Goal: Navigation & Orientation: Find specific page/section

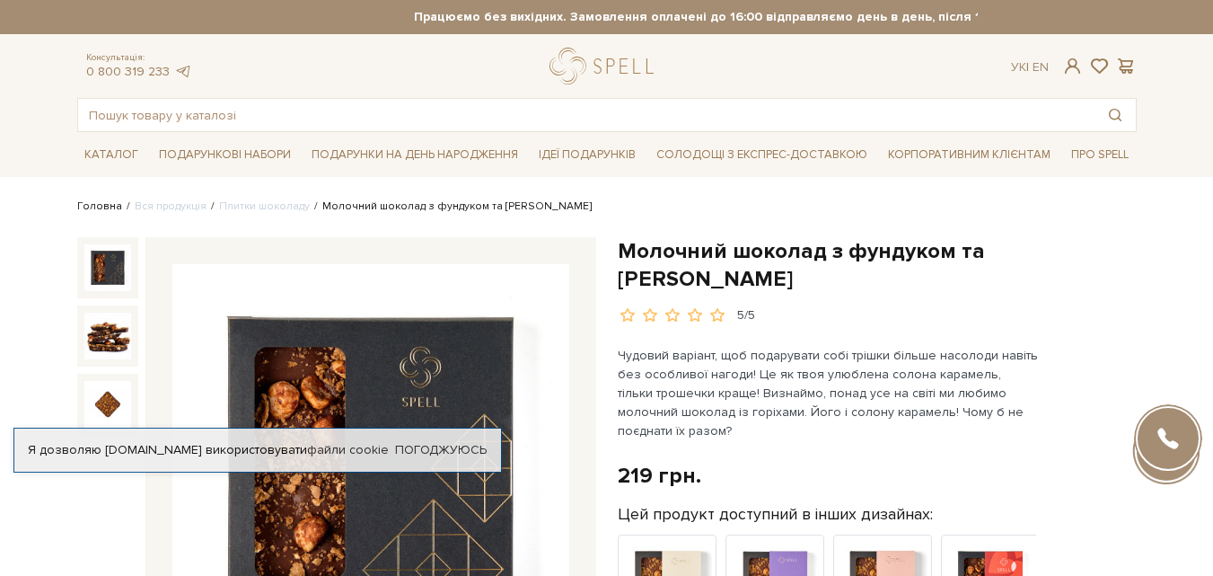
click at [92, 202] on link "Головна" at bounding box center [99, 205] width 45 height 13
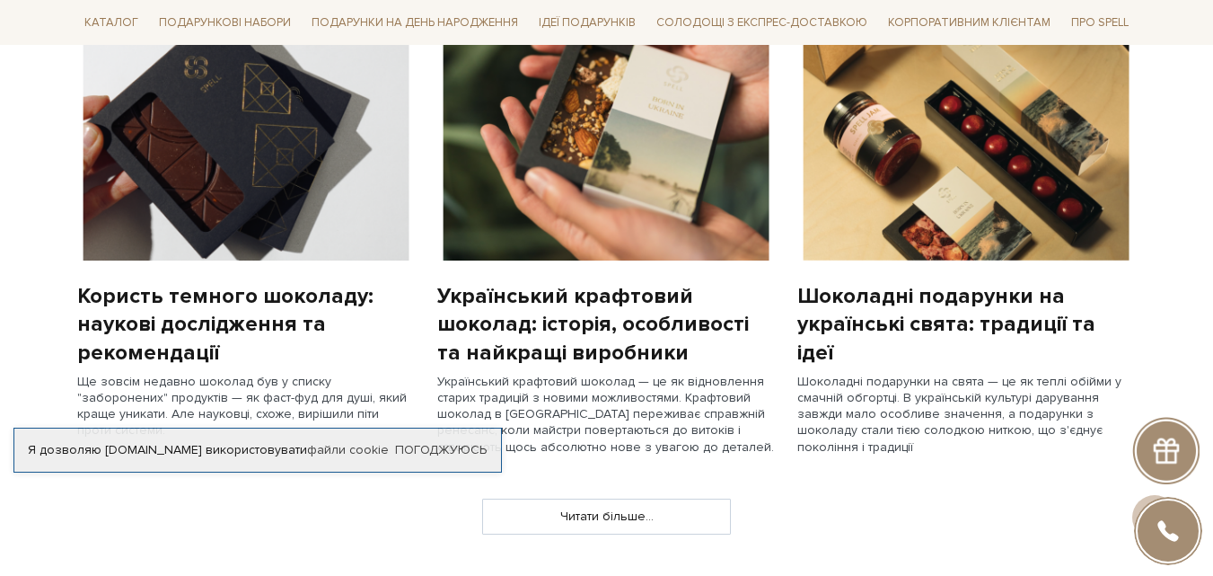
scroll to position [1465, 0]
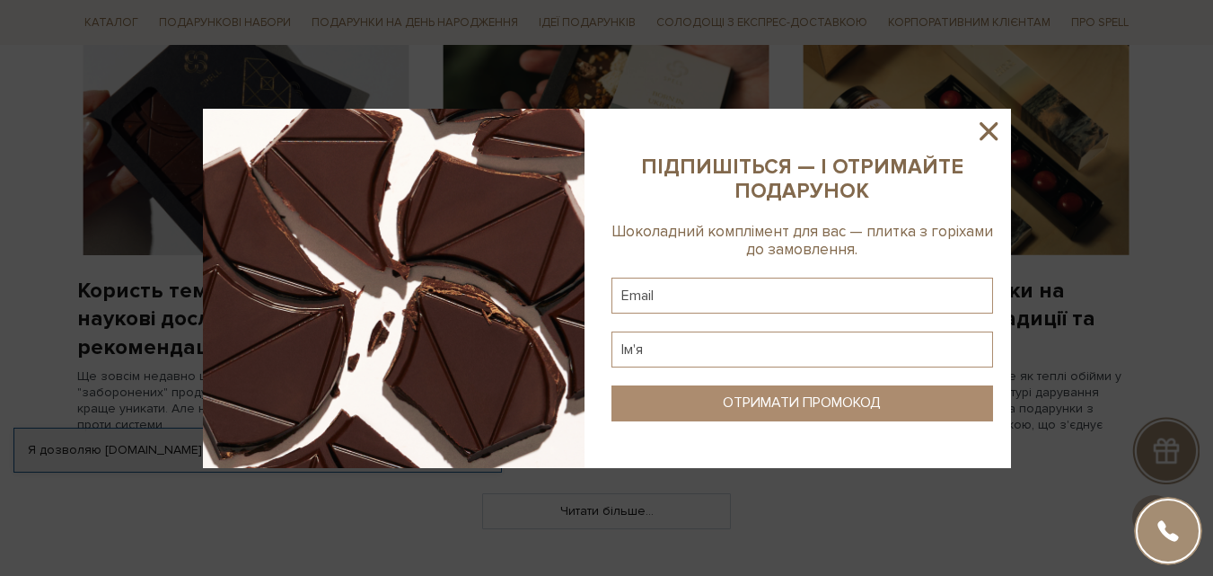
click at [985, 130] on icon at bounding box center [988, 131] width 31 height 31
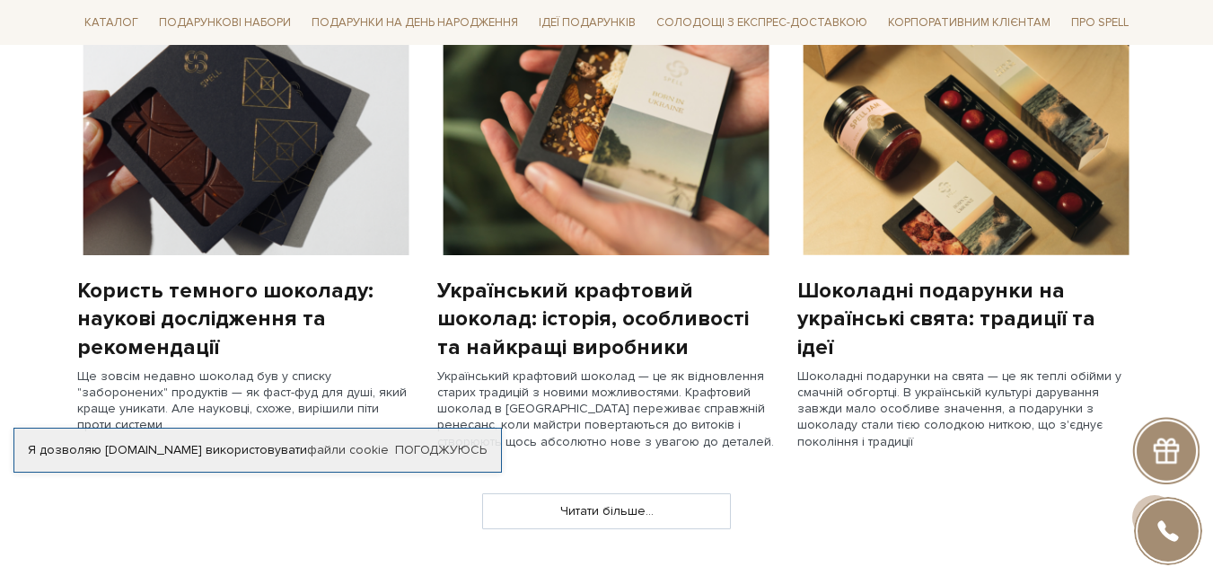
scroll to position [0, 0]
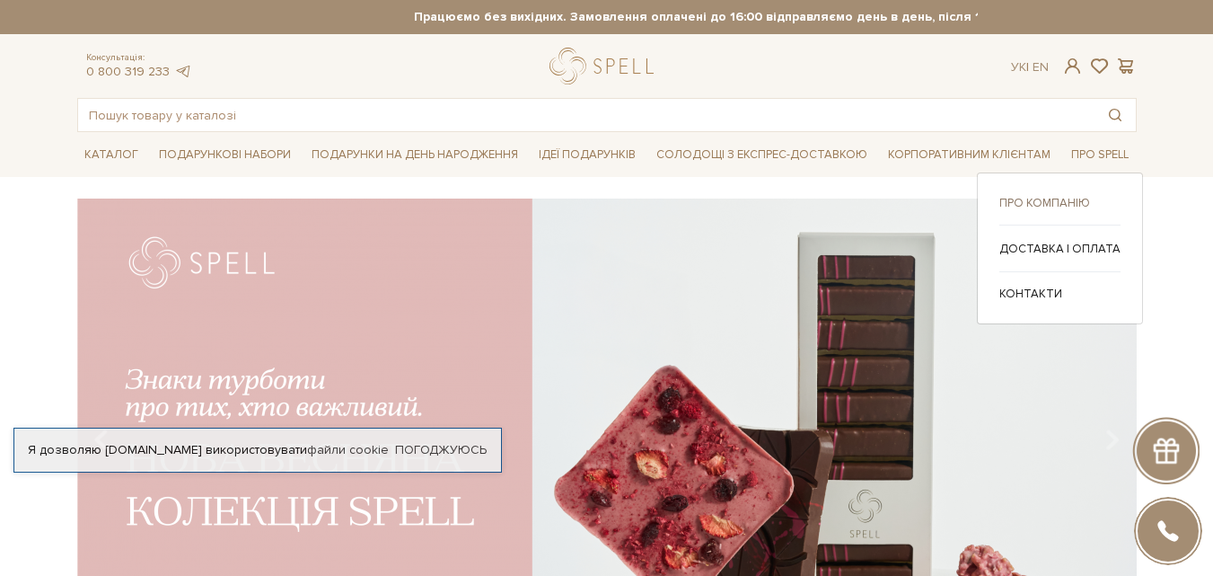
click at [1070, 200] on link "Про компанію" at bounding box center [1059, 203] width 121 height 16
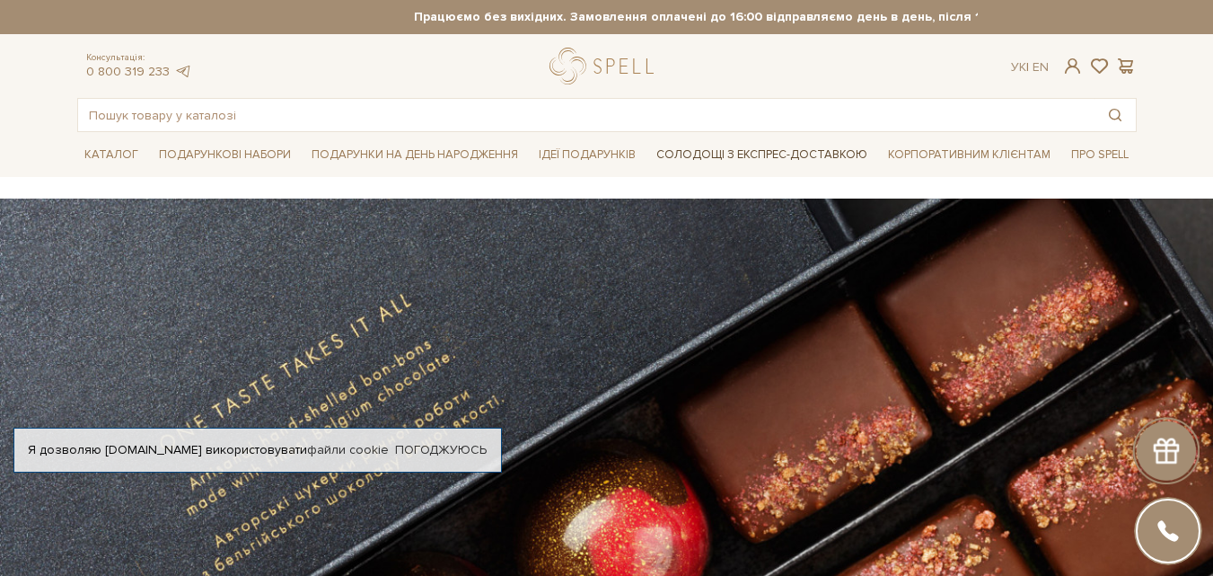
click at [699, 158] on link "Солодощі з експрес-доставкою" at bounding box center [761, 154] width 225 height 31
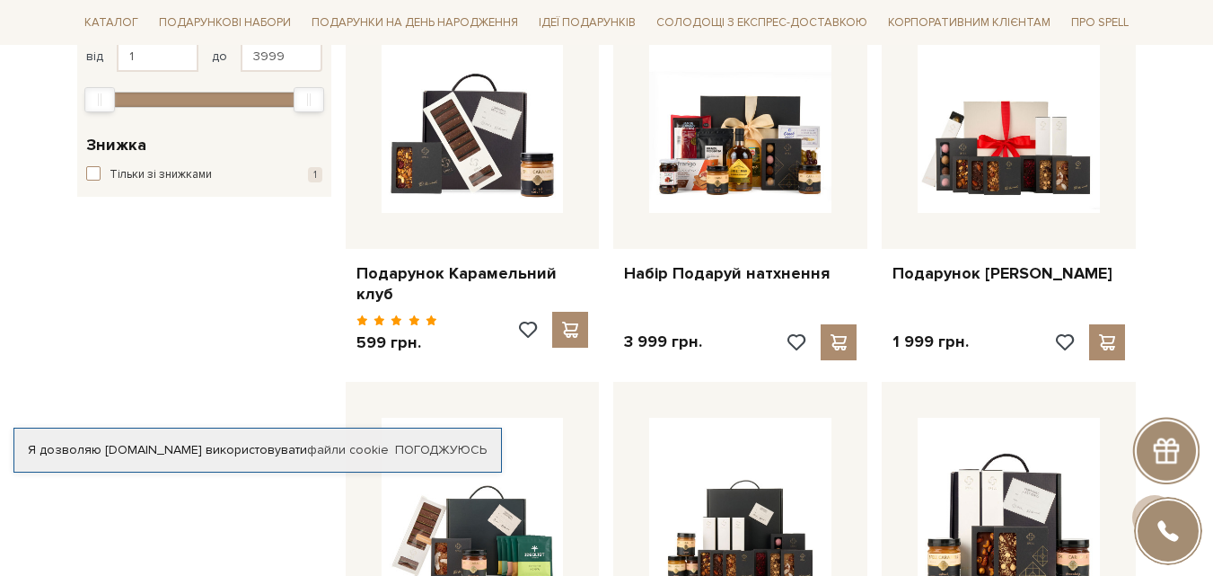
scroll to position [397, 0]
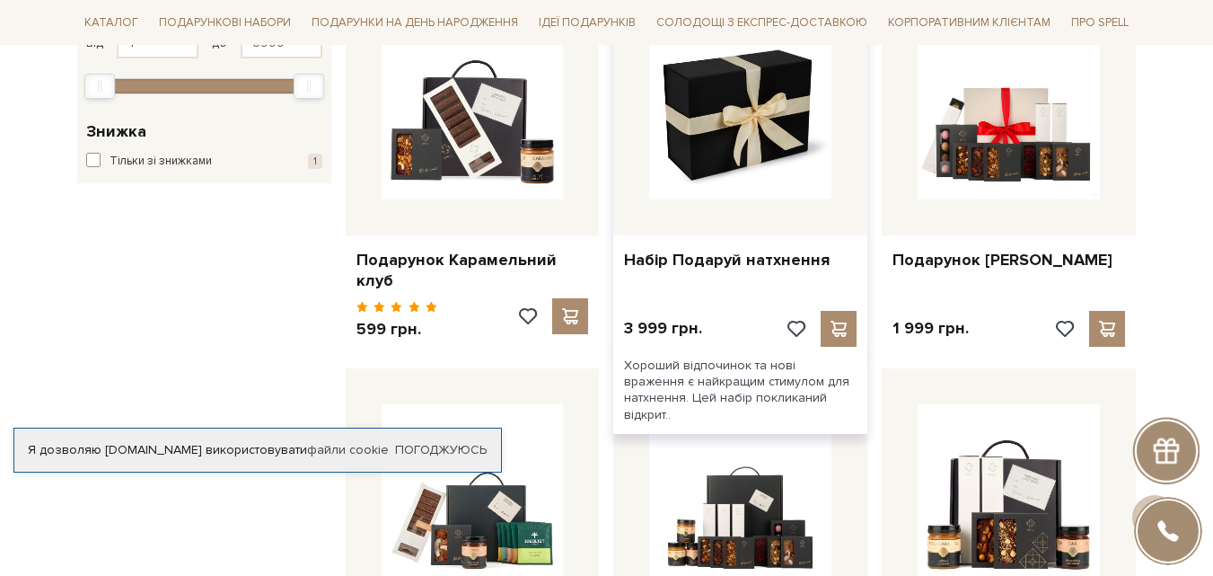
click at [759, 144] on img at bounding box center [740, 108] width 182 height 182
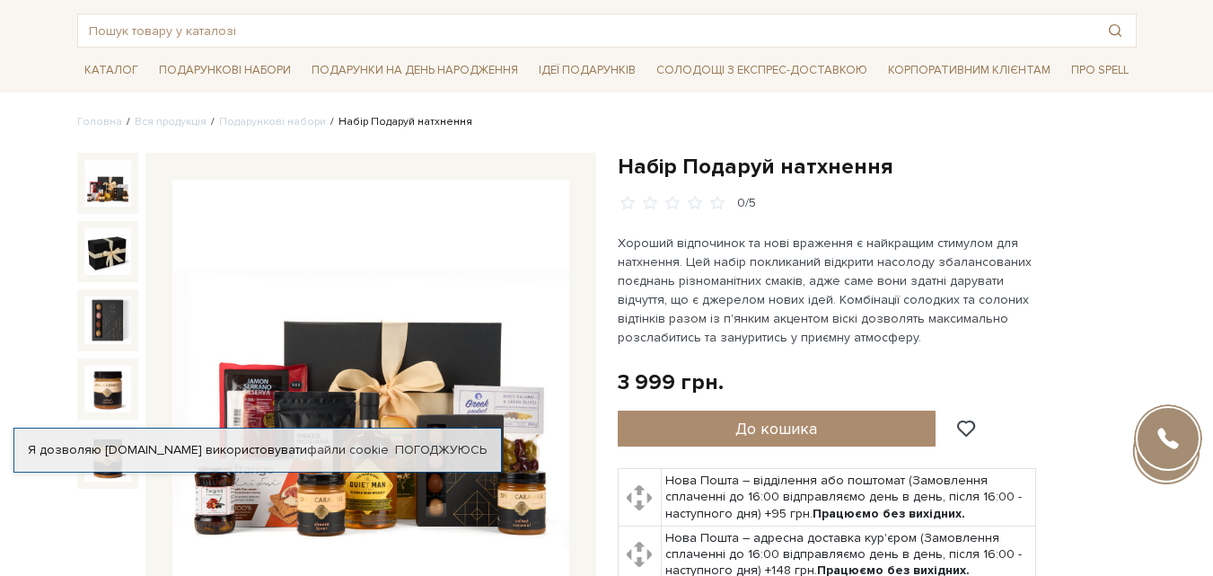
scroll to position [79, 0]
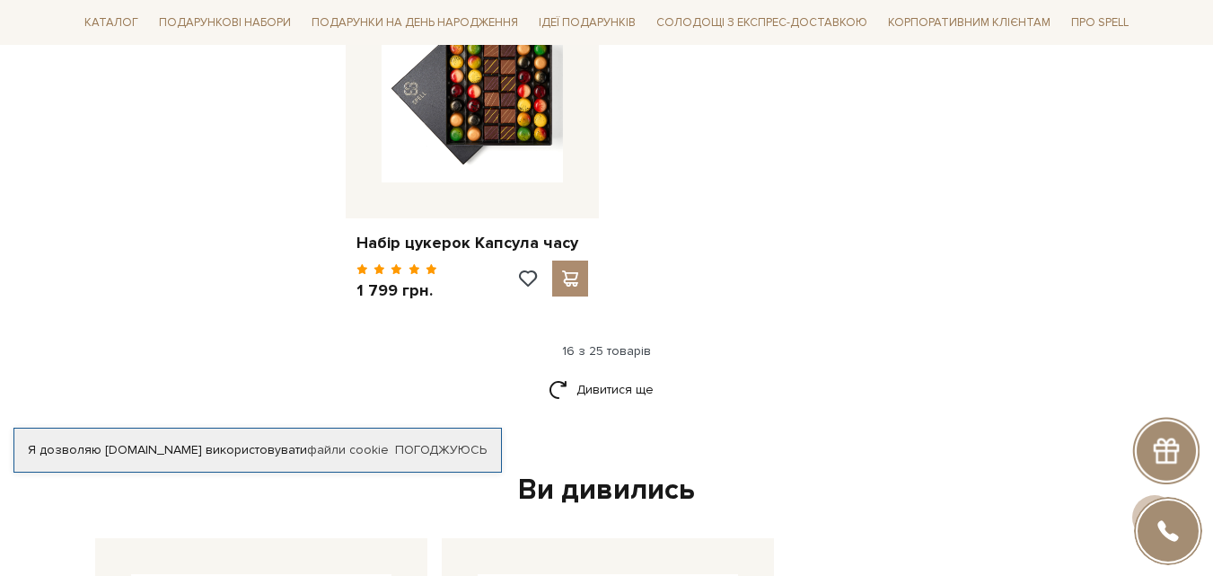
scroll to position [2326, 0]
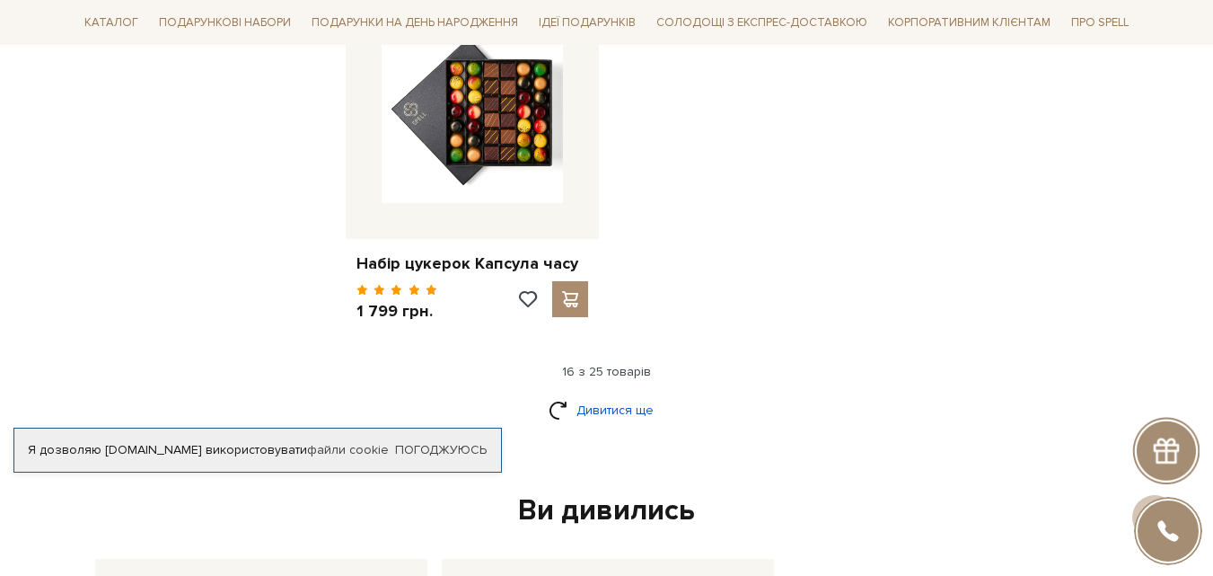
click at [600, 395] on link "Дивитися ще" at bounding box center [607, 409] width 117 height 31
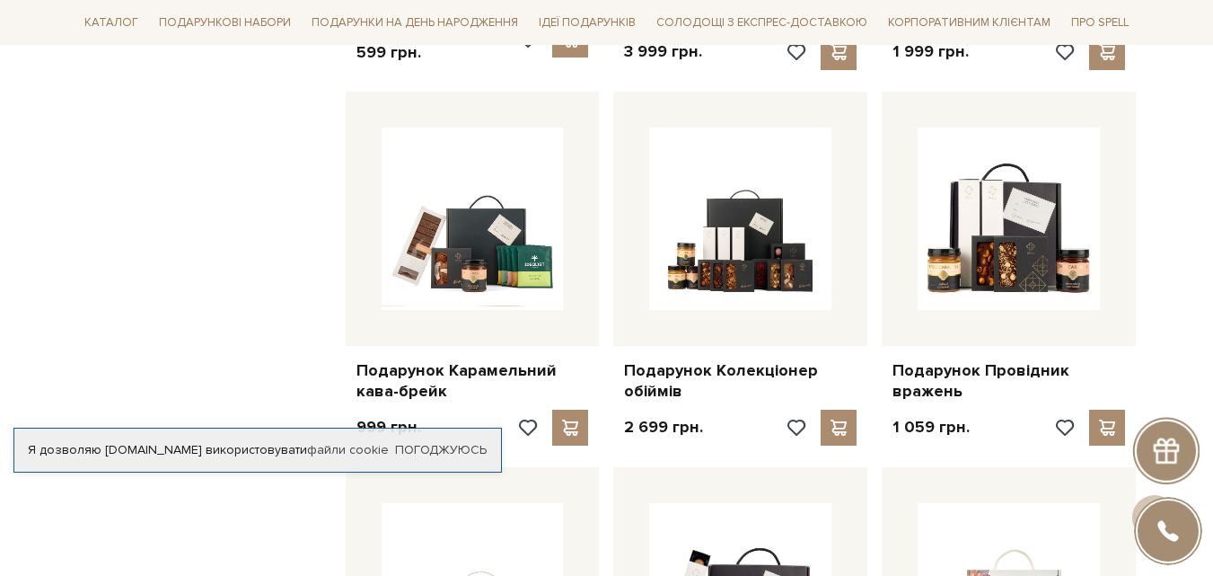
scroll to position [0, 0]
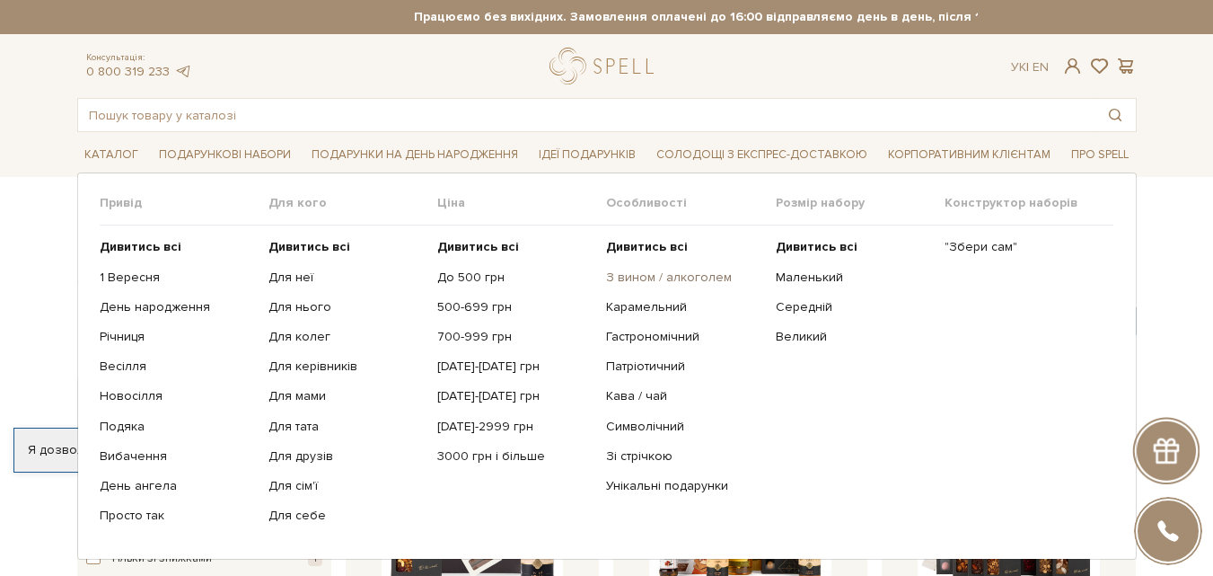
click at [678, 274] on link "З вином / алкоголем" at bounding box center [683, 277] width 155 height 16
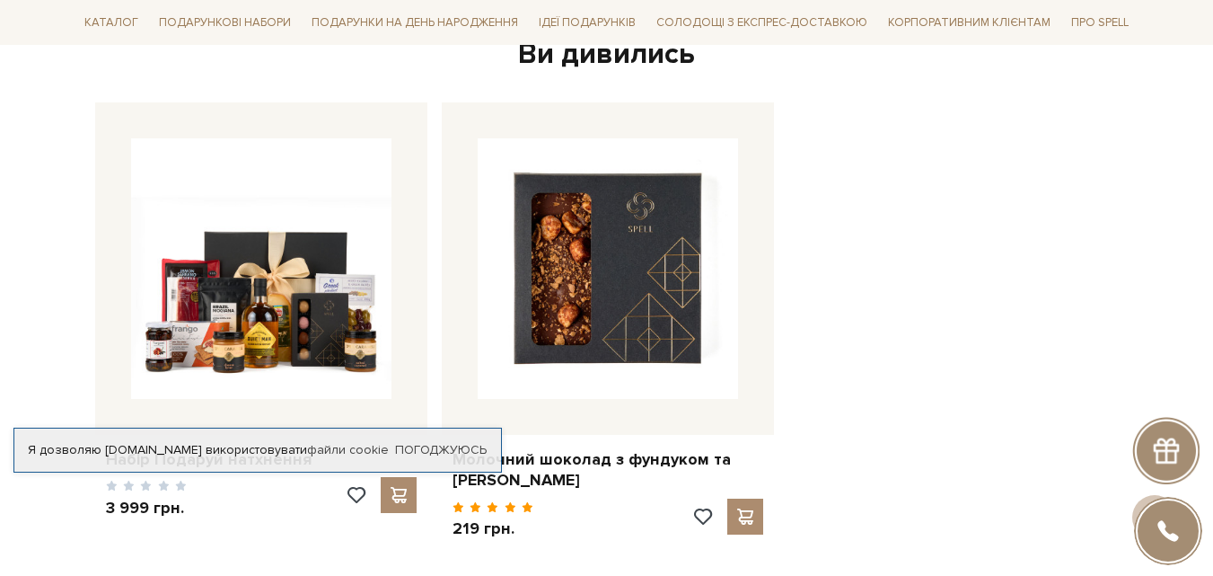
scroll to position [2909, 0]
